Goal: Task Accomplishment & Management: Complete application form

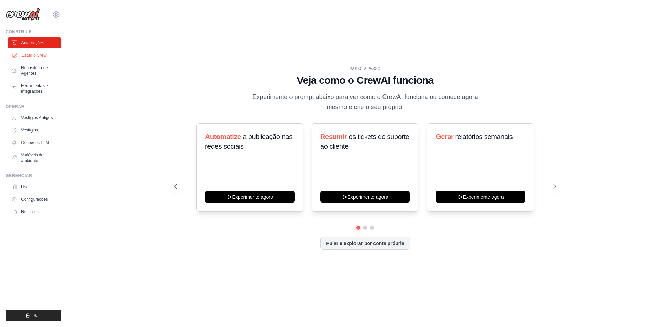
click at [36, 59] on link "Estúdio Crew" at bounding box center [35, 55] width 52 height 11
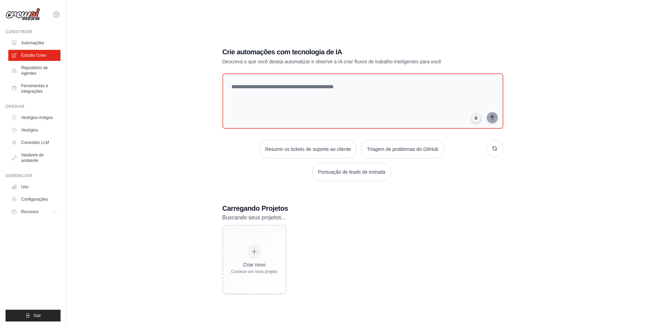
click at [38, 45] on font "Automações" at bounding box center [32, 43] width 23 height 6
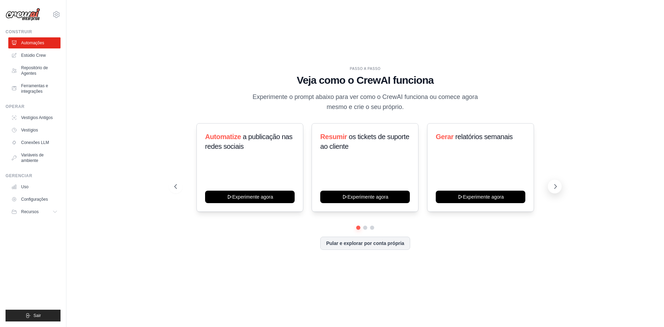
click at [551, 189] on button at bounding box center [555, 186] width 14 height 14
click at [33, 93] on font "Ferramentas e integrações" at bounding box center [35, 88] width 27 height 10
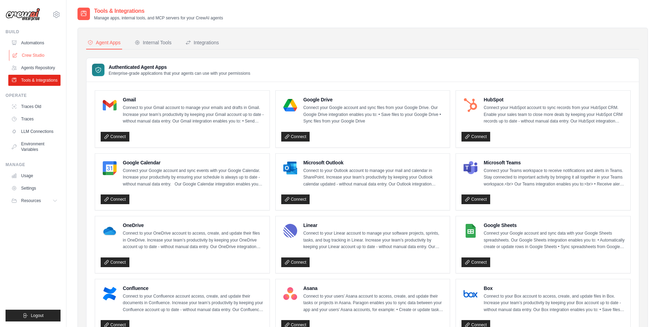
click at [34, 56] on link "Crew Studio" at bounding box center [35, 55] width 52 height 11
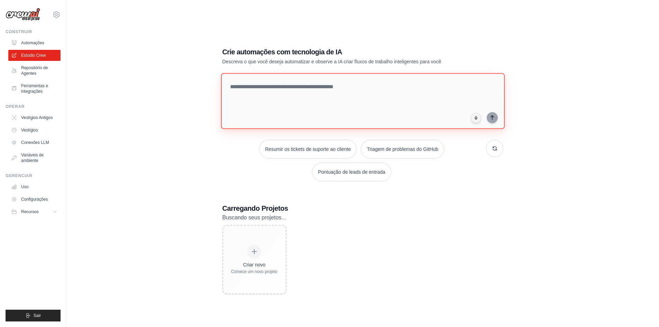
click at [287, 85] on textarea at bounding box center [362, 101] width 283 height 56
click at [30, 75] on font "Repositório de Agentes" at bounding box center [35, 70] width 27 height 10
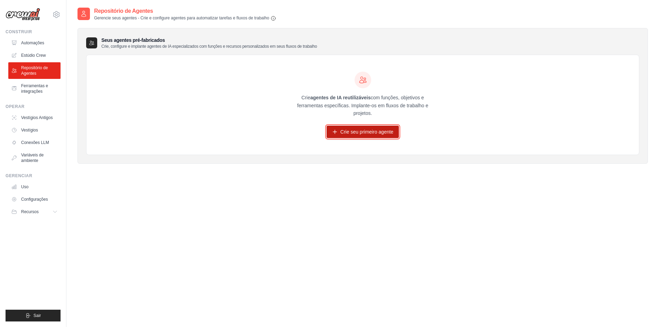
click at [381, 130] on font "Crie seu primeiro agente" at bounding box center [366, 132] width 53 height 6
click at [379, 130] on font "Crie seu primeiro agente" at bounding box center [366, 132] width 53 height 6
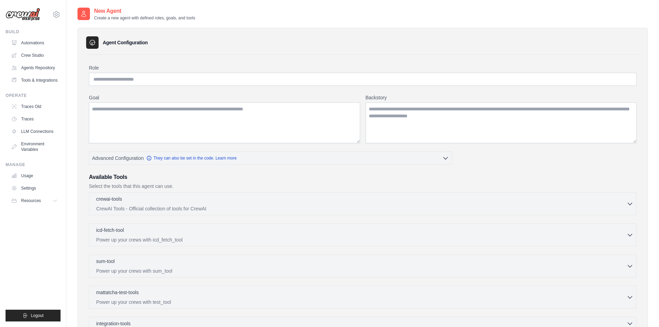
click at [134, 88] on div "Role Goal Backstory Advanced Configuration They can also be set in the code. Le…" at bounding box center [362, 219] width 547 height 311
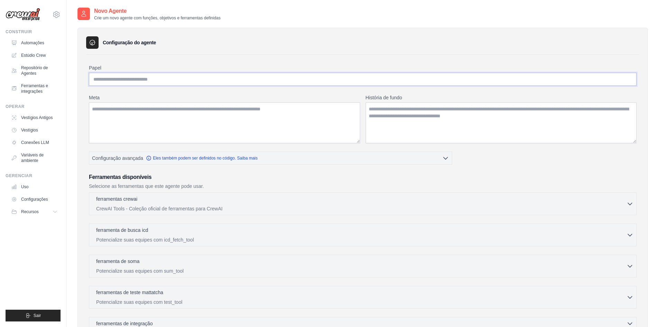
click at [373, 81] on input "Papel" at bounding box center [362, 79] width 547 height 13
click at [187, 111] on textarea "Meta" at bounding box center [224, 122] width 271 height 41
click at [191, 82] on input "Papel" at bounding box center [362, 79] width 547 height 13
type input "*"
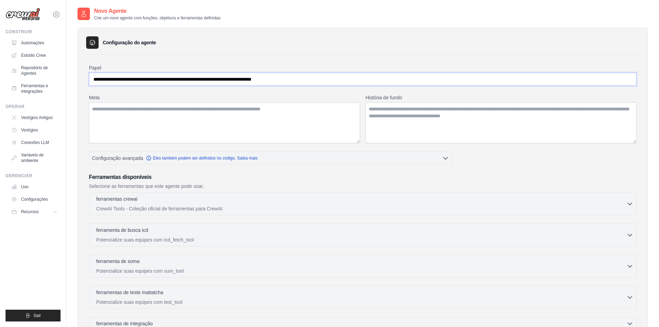
type input "**********"
click at [195, 131] on textarea "Meta" at bounding box center [224, 122] width 271 height 41
click at [431, 121] on textarea "História de fundo" at bounding box center [500, 122] width 271 height 41
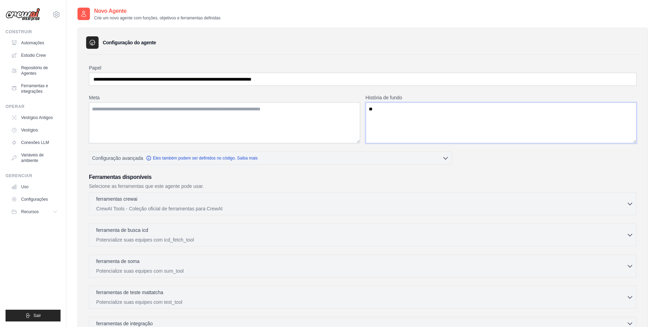
type textarea "*"
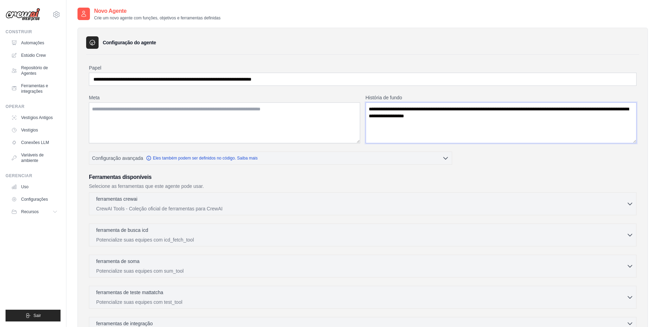
drag, startPoint x: 511, startPoint y: 108, endPoint x: 547, endPoint y: 128, distance: 41.0
click at [547, 128] on textarea "**********" at bounding box center [500, 122] width 271 height 41
type textarea "**********"
click at [239, 119] on textarea "Meta" at bounding box center [224, 122] width 271 height 41
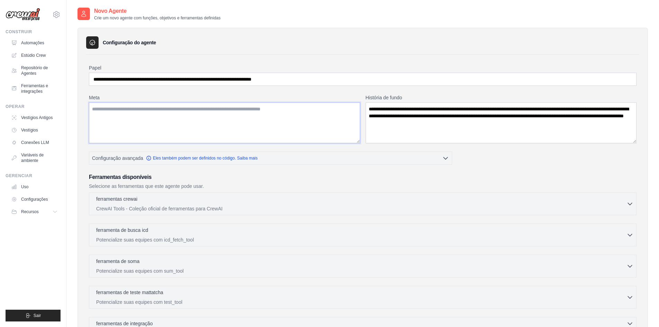
type textarea "*"
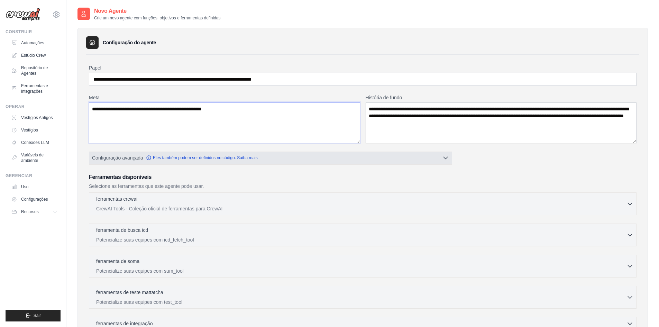
type textarea "**********"
click at [386, 152] on button "Configuração avançada Eles também podem ser definidos no código. Saiba mais" at bounding box center [270, 157] width 362 height 12
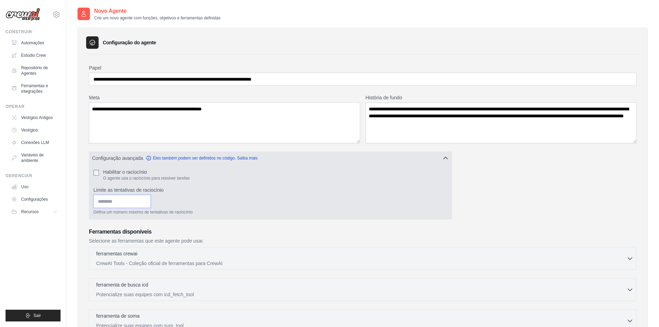
click at [140, 205] on input "Limite as tentativas de raciocínio" at bounding box center [121, 201] width 57 height 13
click at [151, 199] on input "*" at bounding box center [121, 201] width 57 height 13
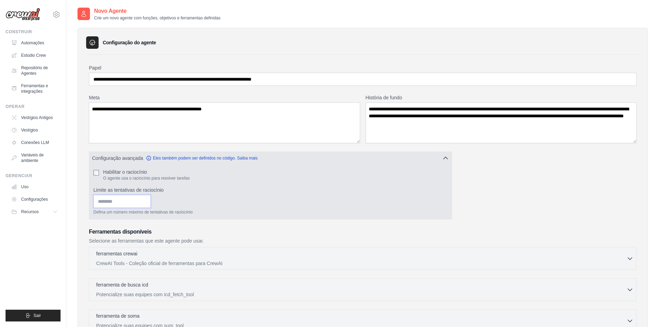
click at [151, 199] on input "*" at bounding box center [121, 201] width 57 height 13
type input "*"
click at [151, 199] on input "*" at bounding box center [121, 201] width 57 height 13
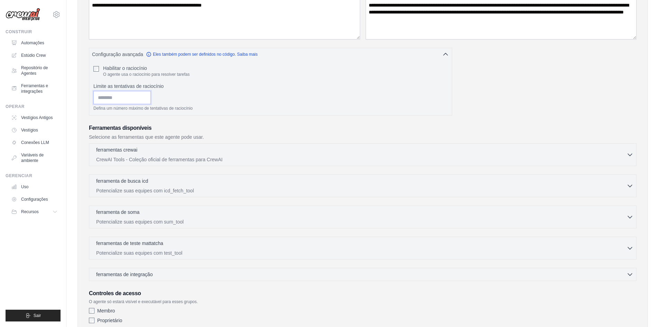
scroll to position [151, 0]
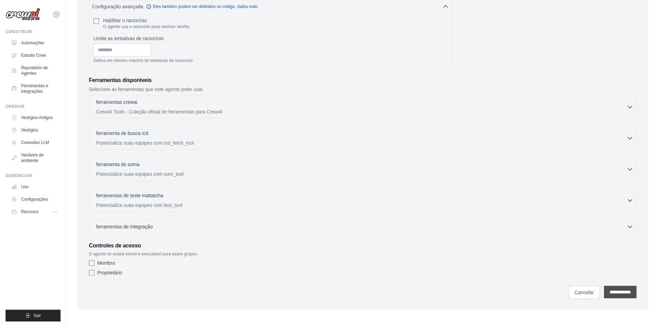
click at [621, 293] on input "**********" at bounding box center [620, 292] width 32 height 12
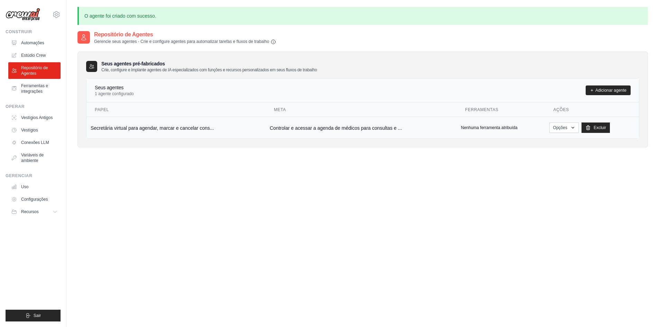
click at [398, 133] on td "Controlar e acessar a agenda de médicos para consultas e ..." at bounding box center [360, 128] width 191 height 22
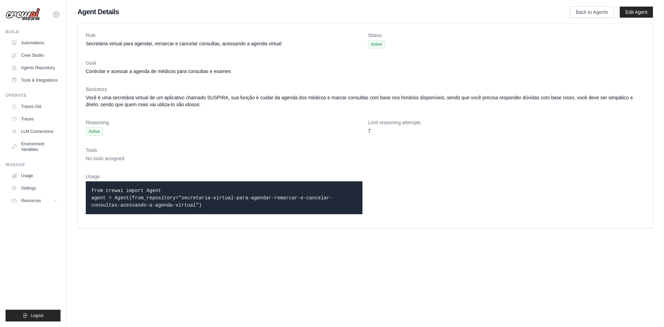
drag, startPoint x: 602, startPoint y: 0, endPoint x: 441, endPoint y: 129, distance: 206.2
click at [441, 129] on dd "7" at bounding box center [506, 130] width 277 height 7
